Goal: Task Accomplishment & Management: Use online tool/utility

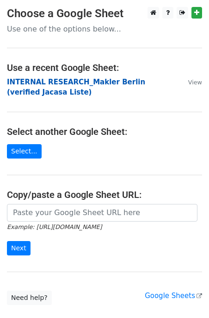
click at [40, 84] on strong "INTERNAL RESEARCH_Makler Berlin (verified Jacasa Liste)" at bounding box center [76, 87] width 138 height 19
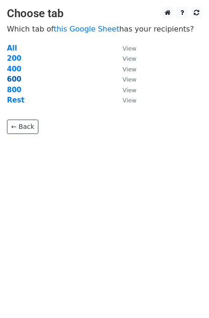
click at [13, 79] on strong "600" at bounding box center [14, 79] width 14 height 8
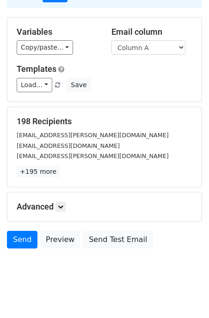
scroll to position [89, 0]
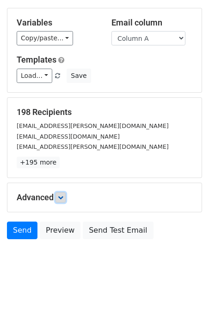
click at [62, 196] on icon at bounding box center [61, 198] width 6 height 6
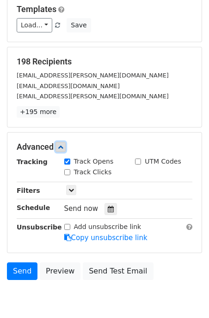
scroll to position [140, 0]
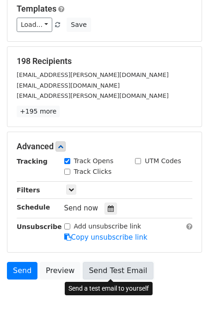
click at [113, 267] on link "Send Test Email" at bounding box center [118, 271] width 70 height 18
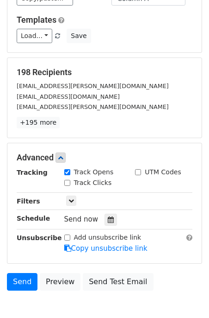
scroll to position [180, 0]
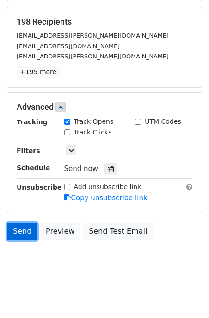
click at [22, 233] on link "Send" at bounding box center [22, 231] width 31 height 18
